Goal: Browse casually: Explore the website without a specific task or goal

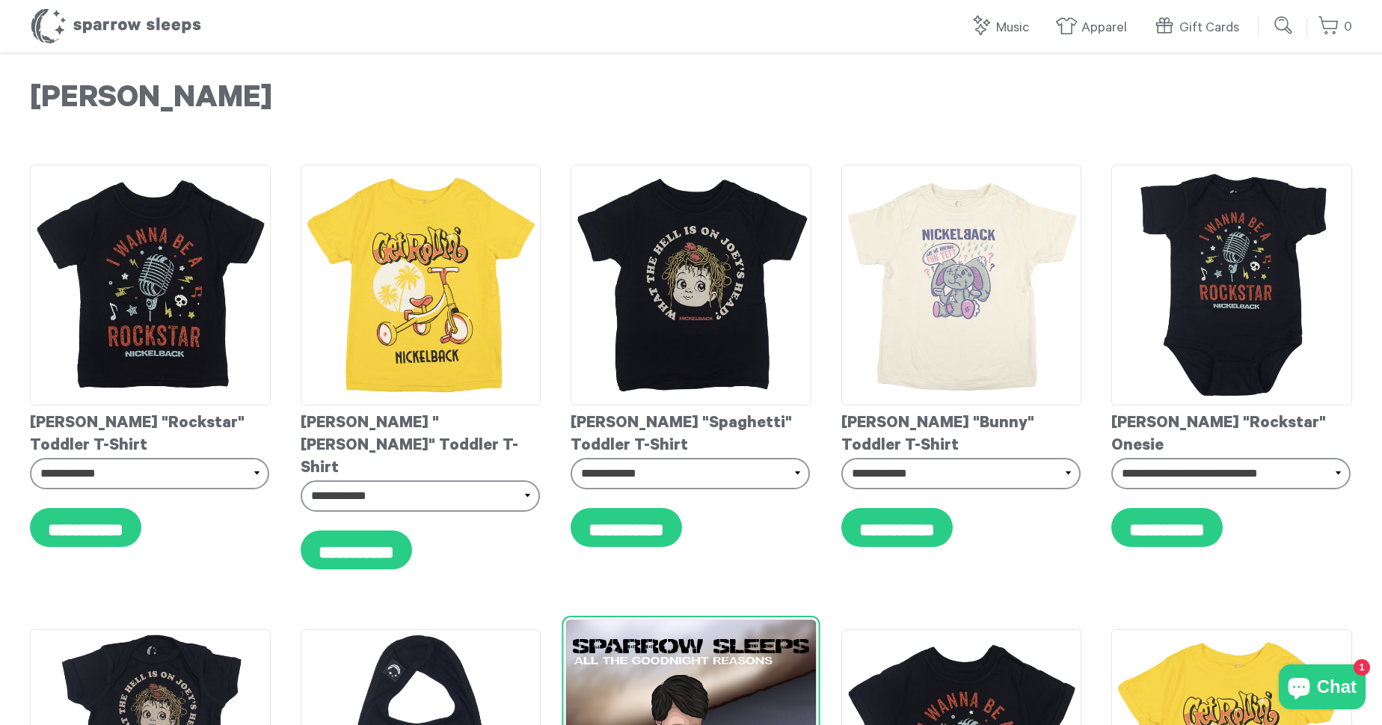
scroll to position [326, 0]
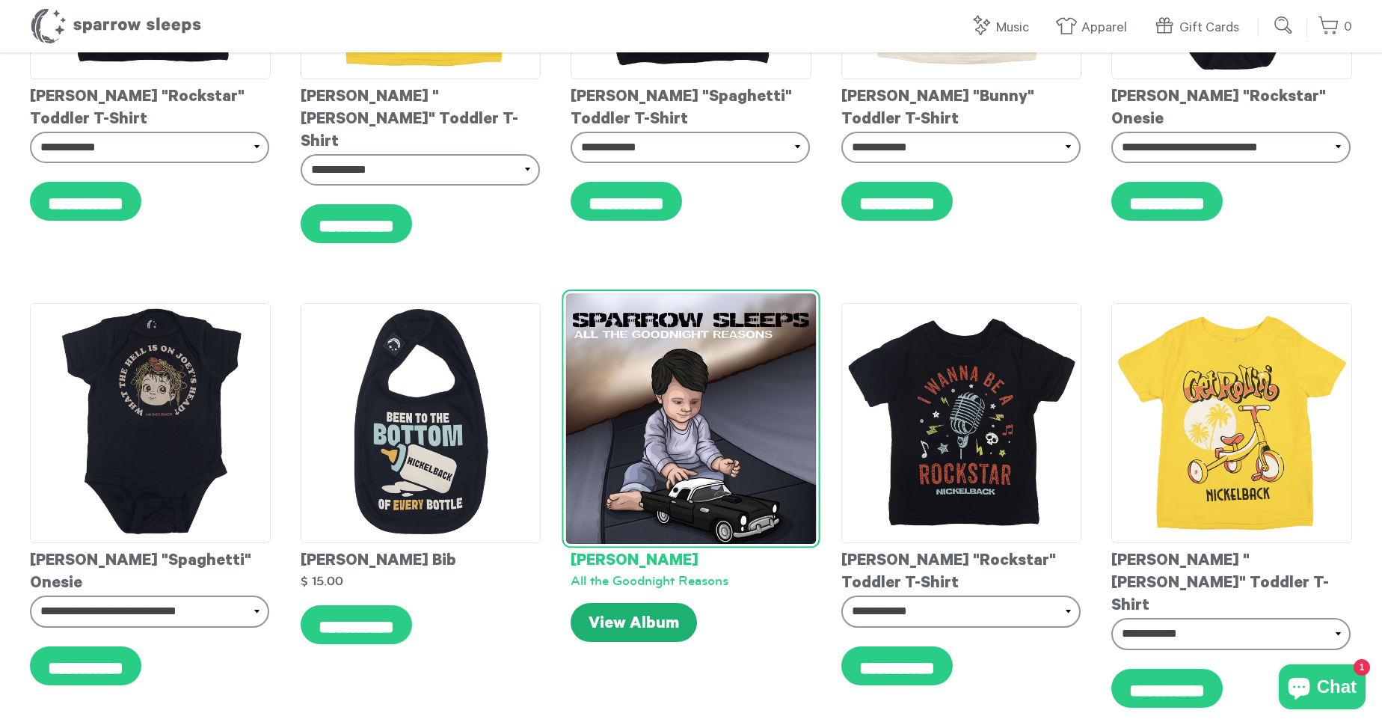
click at [644, 603] on link "View Album" at bounding box center [634, 622] width 126 height 39
